Goal: Task Accomplishment & Management: Complete application form

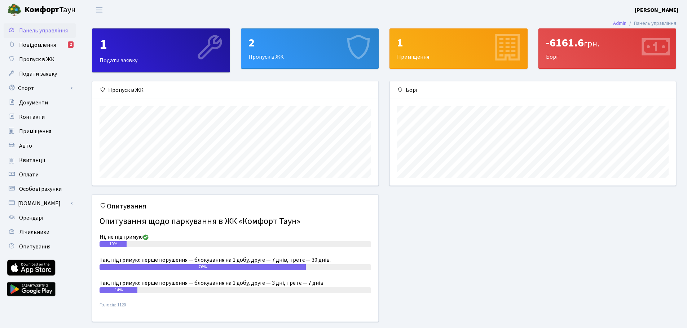
scroll to position [104, 286]
click at [30, 65] on link "Пропуск в ЖК" at bounding box center [40, 59] width 72 height 14
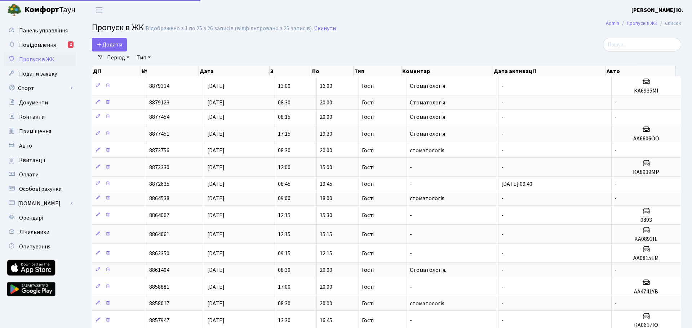
select select "25"
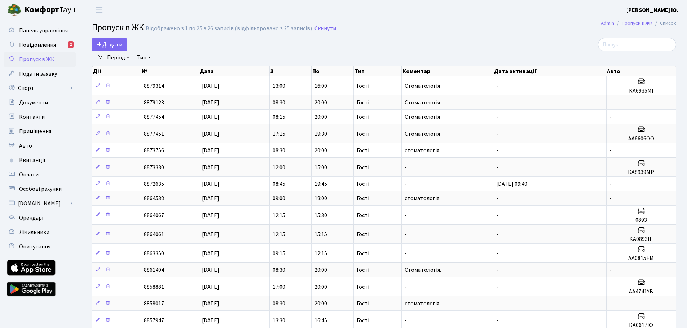
click at [545, 49] on div at bounding box center [581, 45] width 187 height 14
click at [119, 45] on span "Додати" at bounding box center [110, 45] width 26 height 8
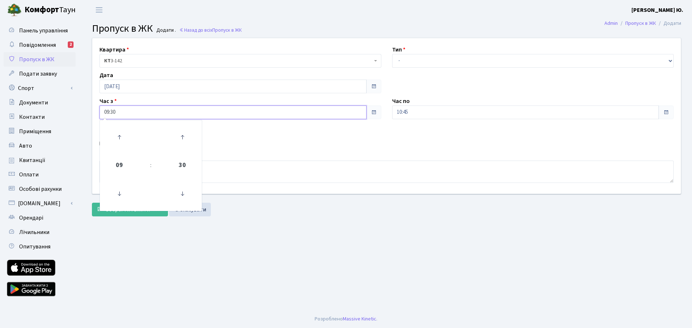
drag, startPoint x: 119, startPoint y: 115, endPoint x: 96, endPoint y: 116, distance: 23.4
click at [96, 116] on div "Час з 09:30 09 : 30 00 01 02 03 04 05 06 07 08 09 10 11 12 13 14 15 16 17 18 19…" at bounding box center [240, 108] width 293 height 22
type input "18:00"
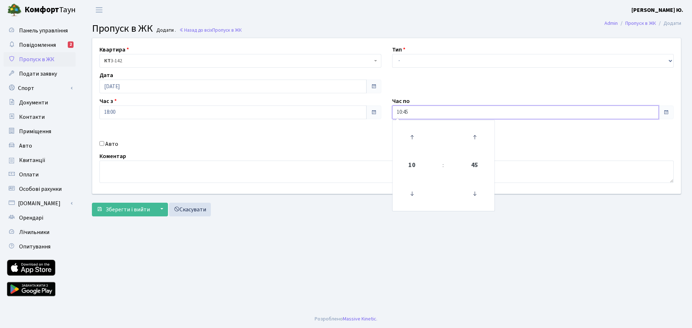
drag, startPoint x: 445, startPoint y: 110, endPoint x: 391, endPoint y: 116, distance: 54.4
click at [391, 116] on div "Час по 10:45 10 : 45 00 01 02 03 04 05 06 07 08 09 10 11 12 13 14 15 16 17 18 1…" at bounding box center [533, 108] width 293 height 22
type input "20:00"
click at [404, 63] on select "- Доставка Таксі Гості Сервіс" at bounding box center [533, 61] width 282 height 14
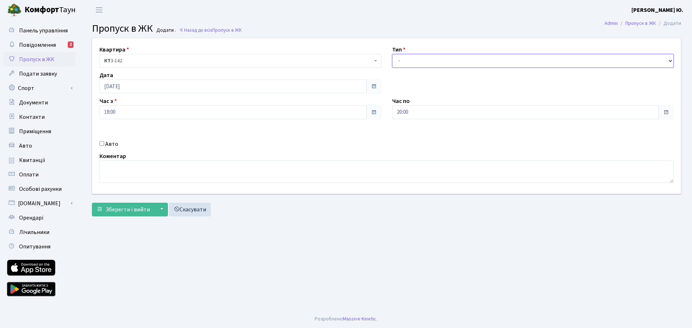
select select "3"
click at [392, 54] on select "- Доставка Таксі Гості Сервіс" at bounding box center [533, 61] width 282 height 14
click at [108, 145] on label "Авто" at bounding box center [111, 144] width 13 height 9
click at [104, 145] on input "Авто" at bounding box center [101, 143] width 5 height 5
checkbox input "true"
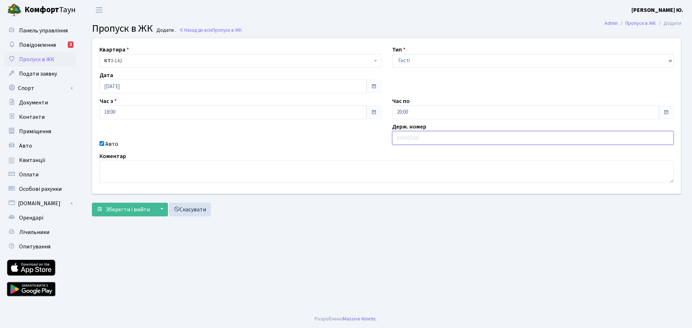
click at [405, 141] on input "text" at bounding box center [533, 138] width 282 height 14
paste input "АА1833РР"
type input "АА1833РР"
click at [137, 209] on span "Зберегти і вийти" at bounding box center [128, 210] width 44 height 8
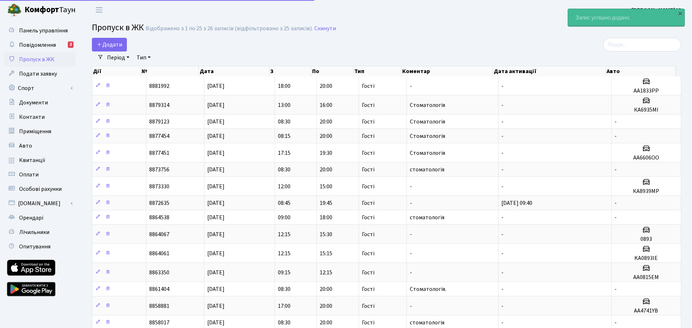
select select "25"
